Goal: Answer question/provide support

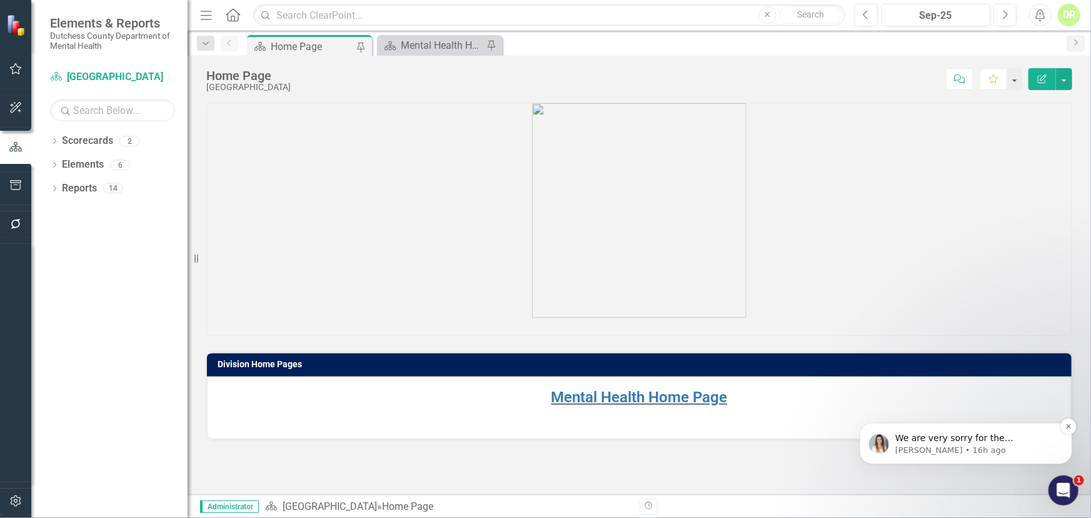
click at [910, 441] on span "We are very sorry for the inconvenience and will update you as soon as we have …" at bounding box center [971, 456] width 153 height 48
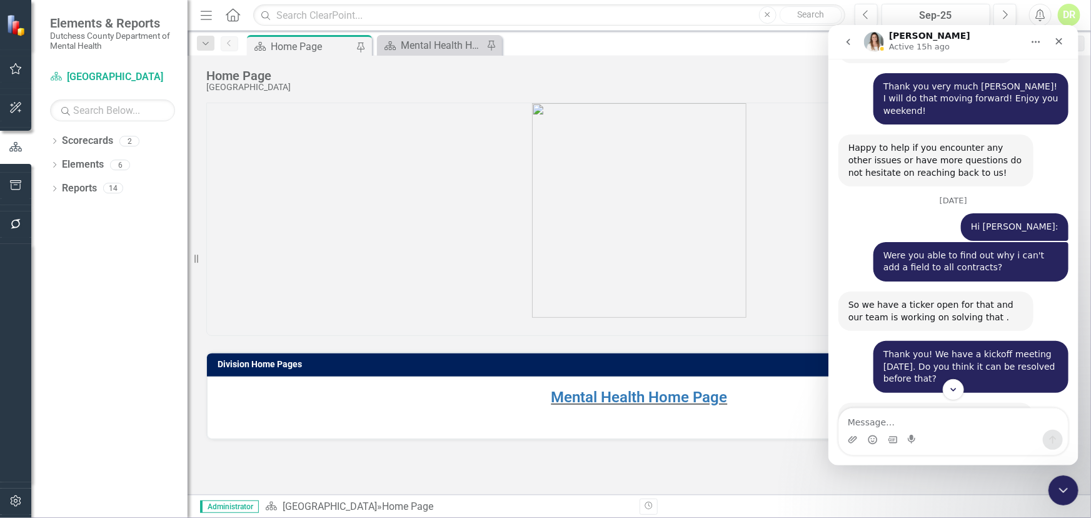
scroll to position [3353, 0]
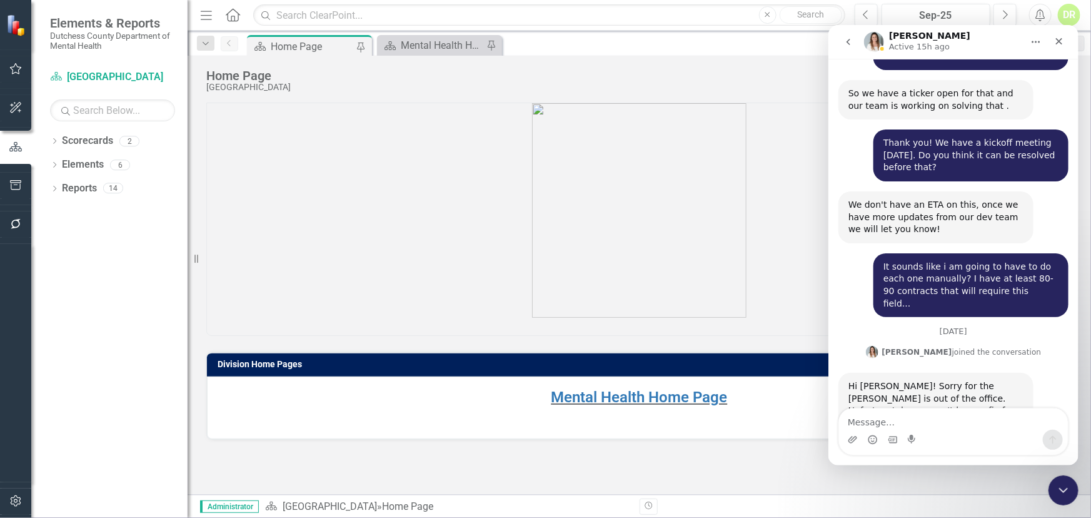
type textarea "Y"
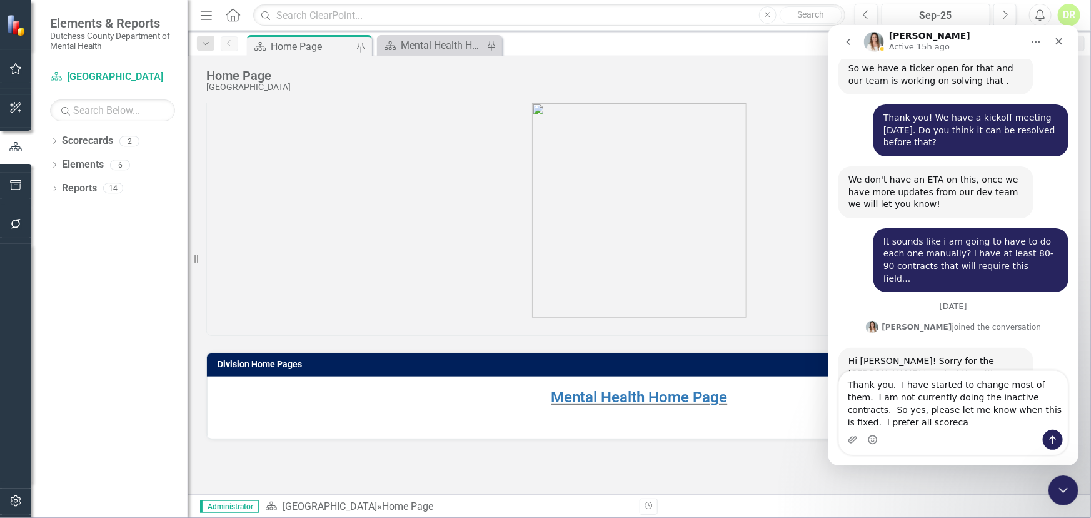
scroll to position [3390, 0]
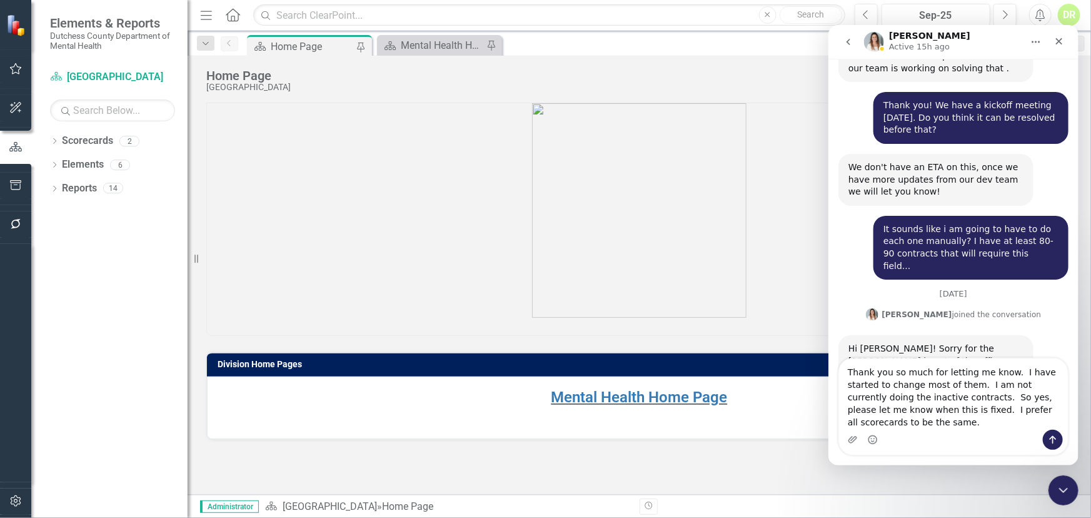
click at [1043, 422] on textarea "Thank you so much for letting me know. I have started to change most of them. I…" at bounding box center [953, 393] width 229 height 71
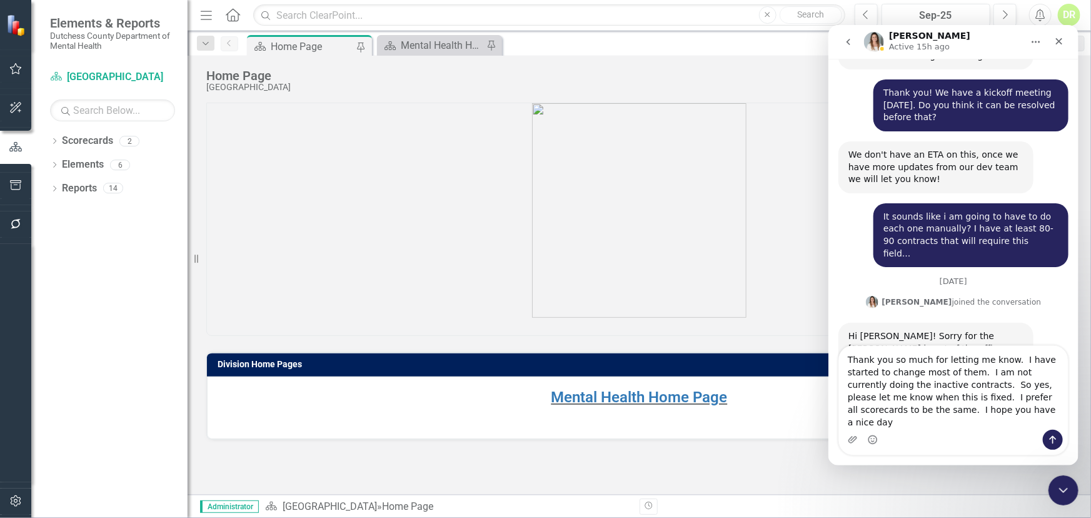
type textarea "Thank you so much for letting me know. I have started to change most of them. I…"
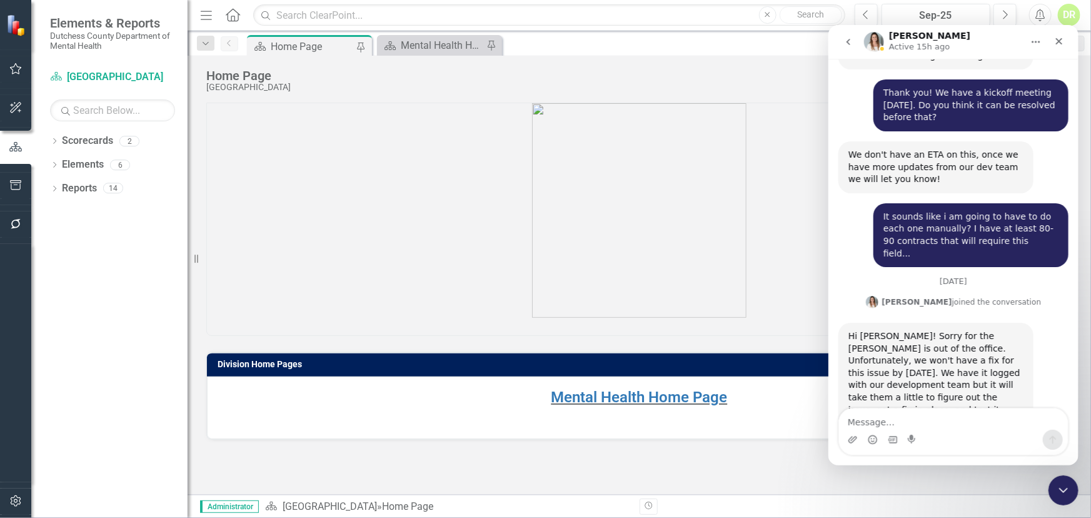
scroll to position [3468, 0]
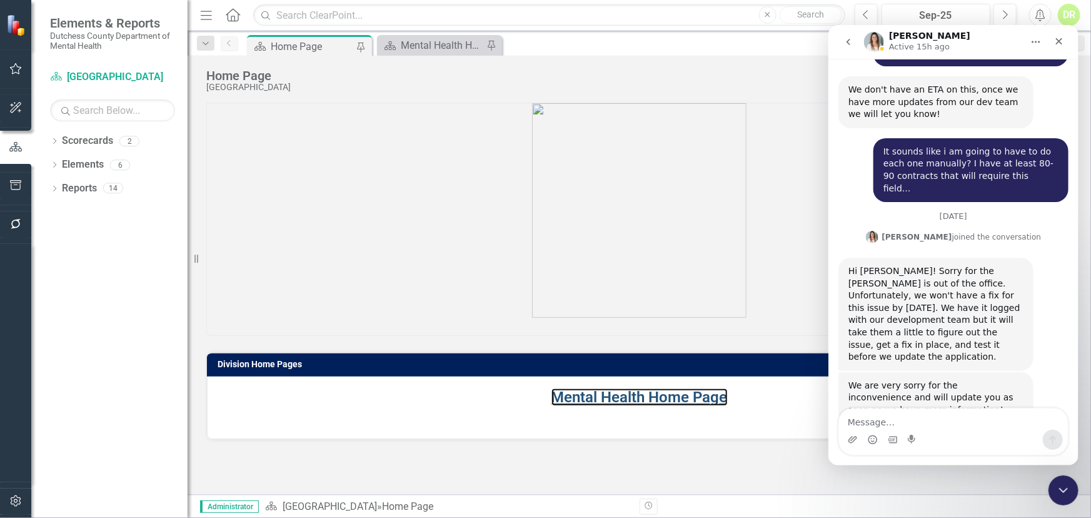
drag, startPoint x: 608, startPoint y: 395, endPoint x: 160, endPoint y: 309, distance: 456.1
click at [608, 395] on link "Mental Health Home Page" at bounding box center [640, 397] width 176 height 18
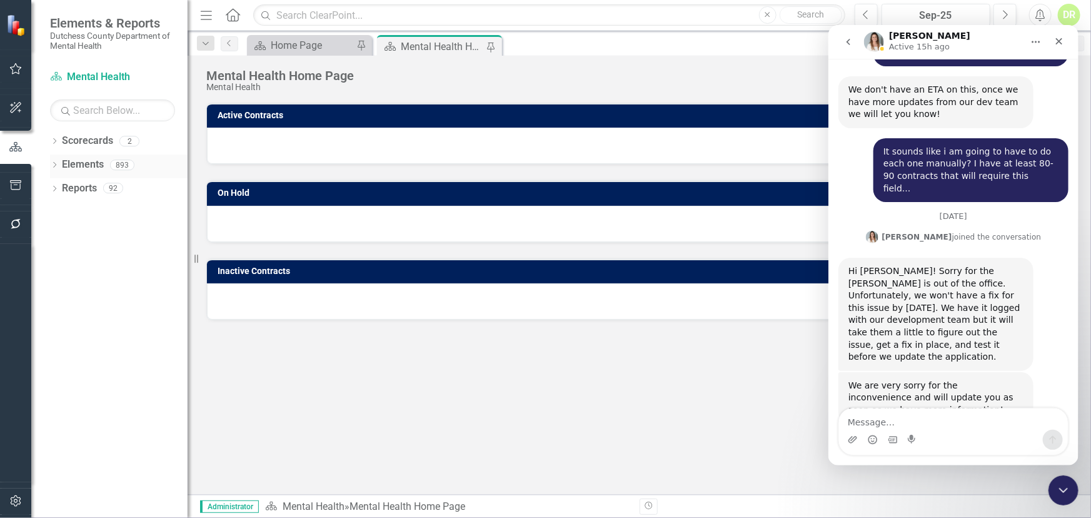
drag, startPoint x: 94, startPoint y: 168, endPoint x: 287, endPoint y: 178, distance: 192.9
click at [95, 168] on link "Elements" at bounding box center [83, 165] width 42 height 14
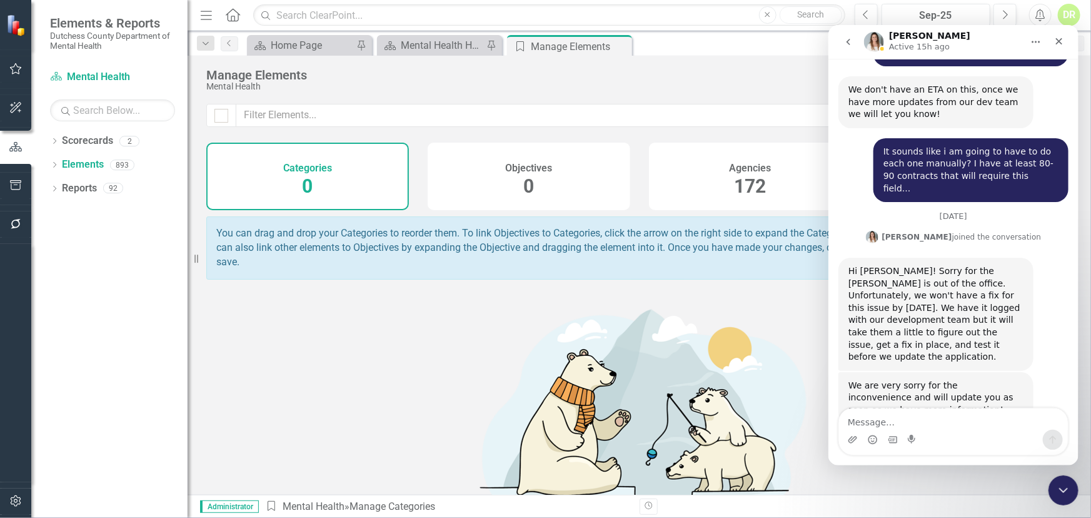
click at [863, 228] on div "[PERSON_NAME] joined the conversation 3:57 pm" at bounding box center [953, 237] width 230 height 19
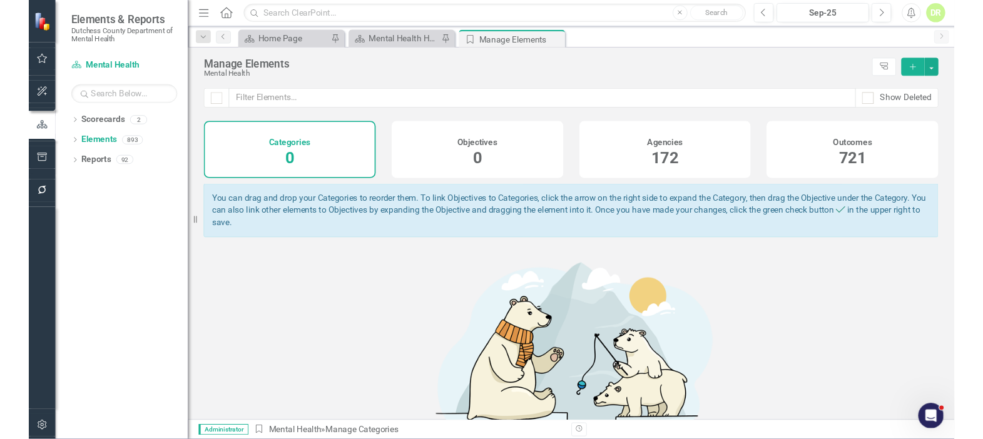
scroll to position [3468, 0]
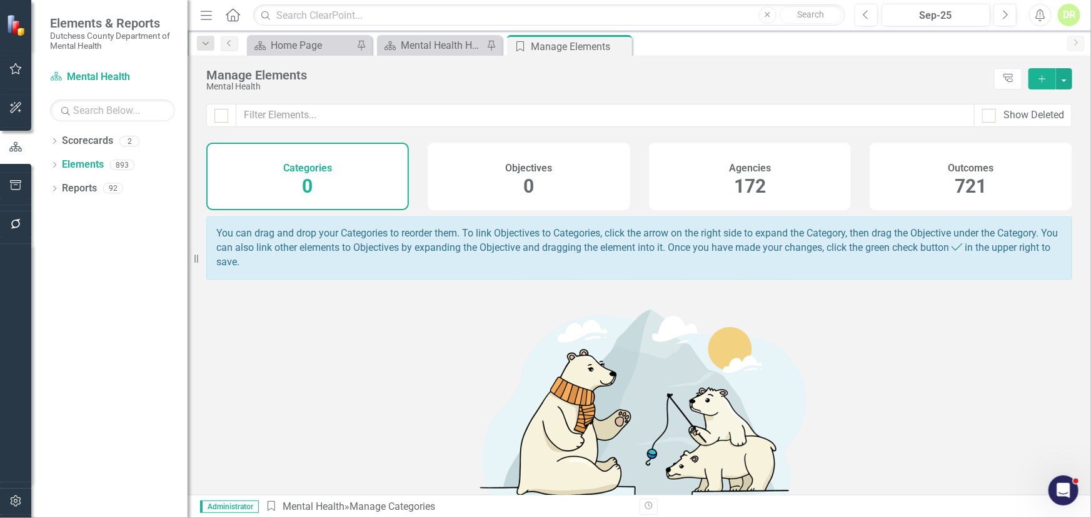
click at [748, 178] on span "172" at bounding box center [750, 186] width 32 height 22
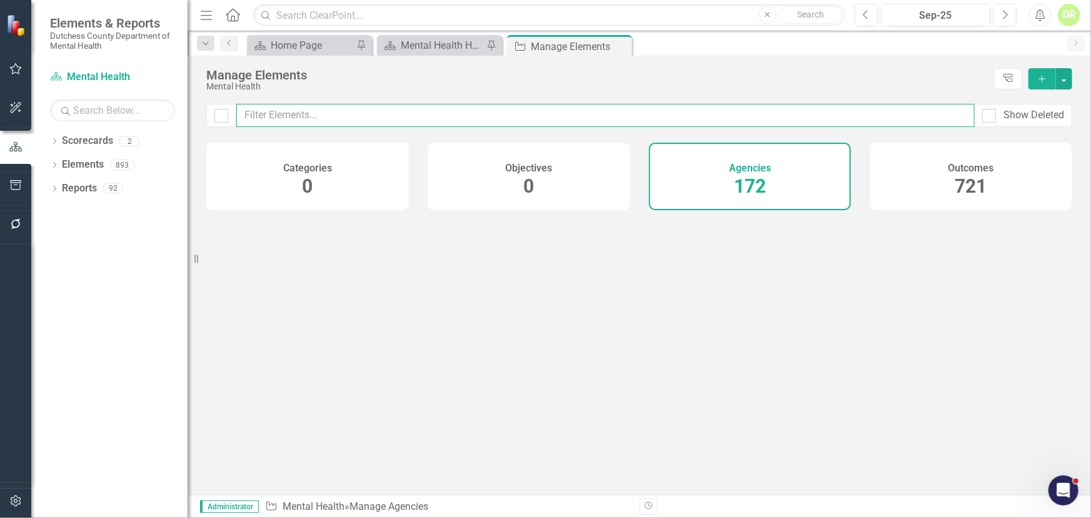
click at [311, 118] on input "text" at bounding box center [605, 115] width 739 height 23
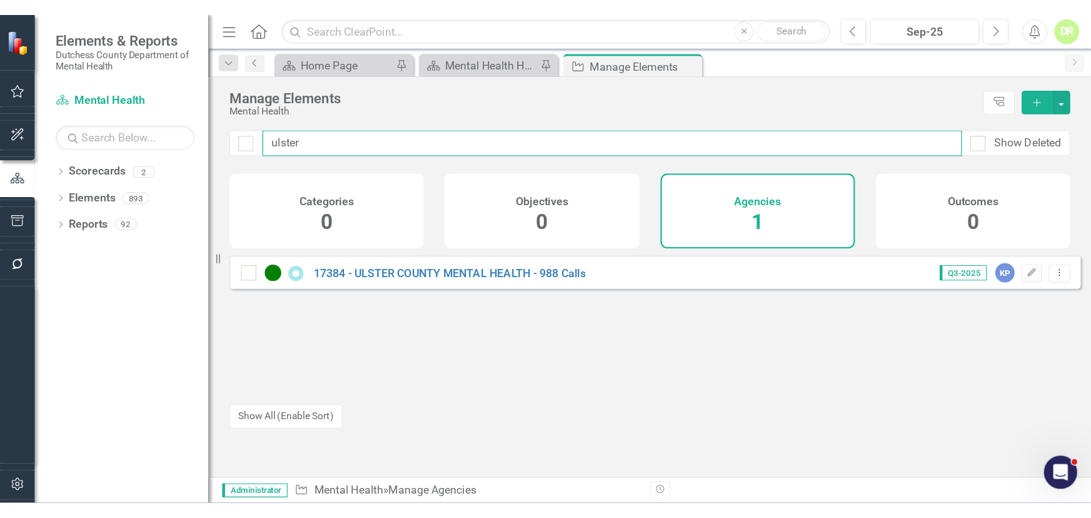
scroll to position [3534, 0]
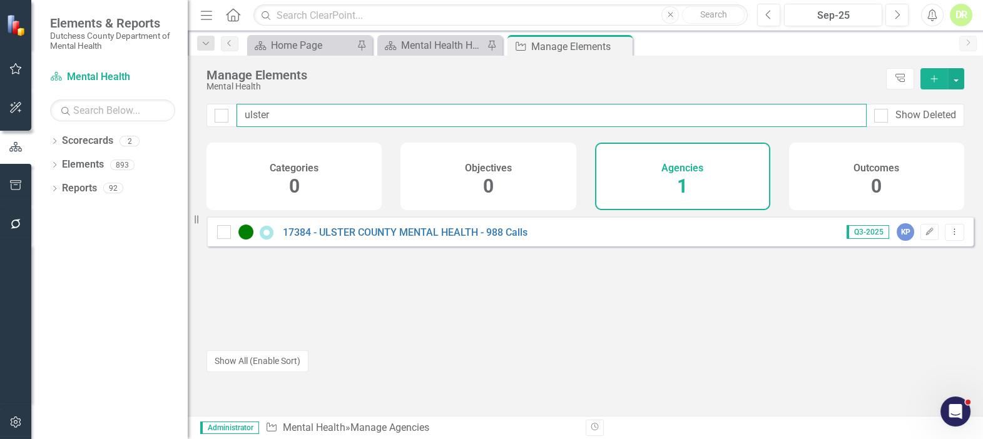
drag, startPoint x: 312, startPoint y: 117, endPoint x: 46, endPoint y: 113, distance: 265.9
click at [102, 105] on div "Elements & Reports Dutchess County Department of Mental Health Scorecard Mental…" at bounding box center [491, 219] width 983 height 439
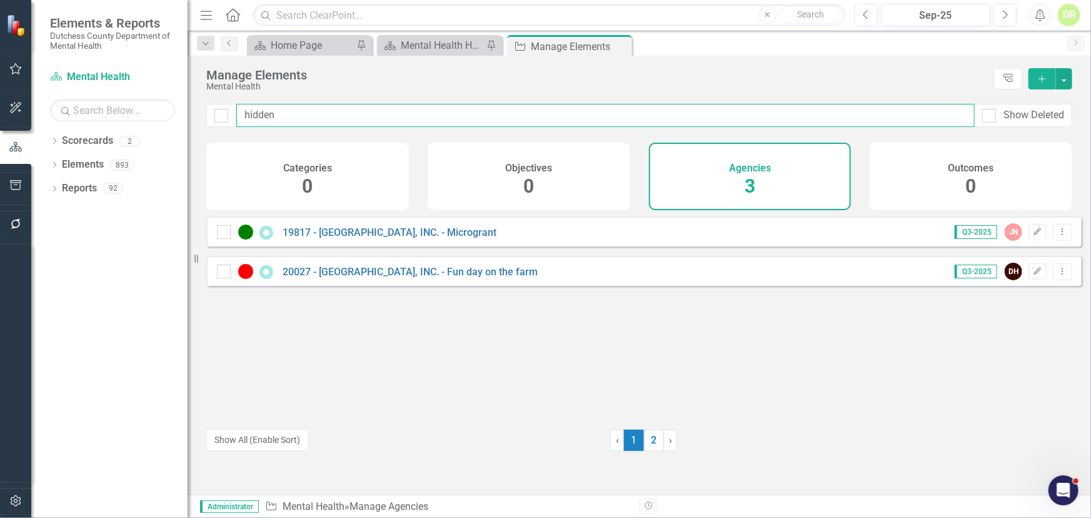
scroll to position [3468, 0]
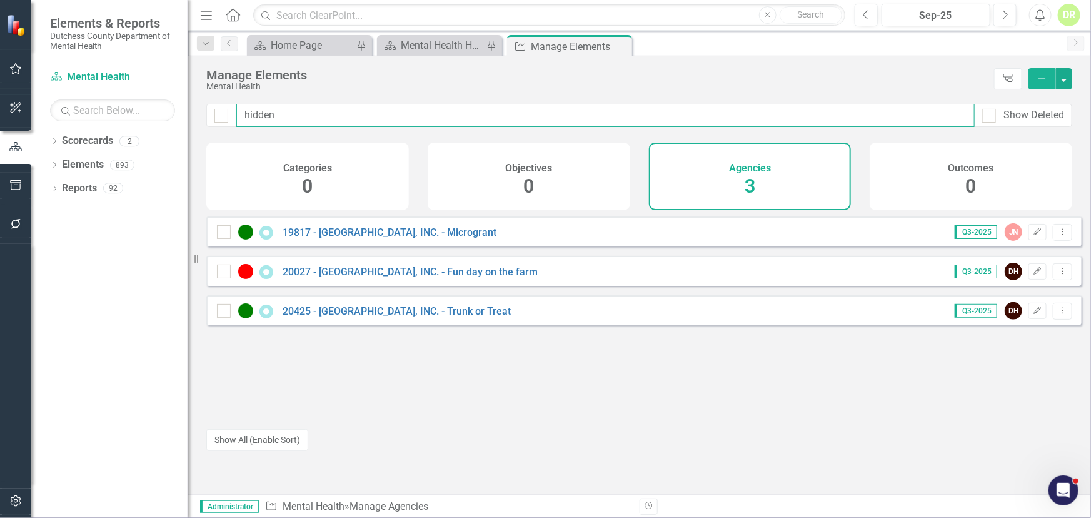
type input "hidden"
